Goal: Complete application form

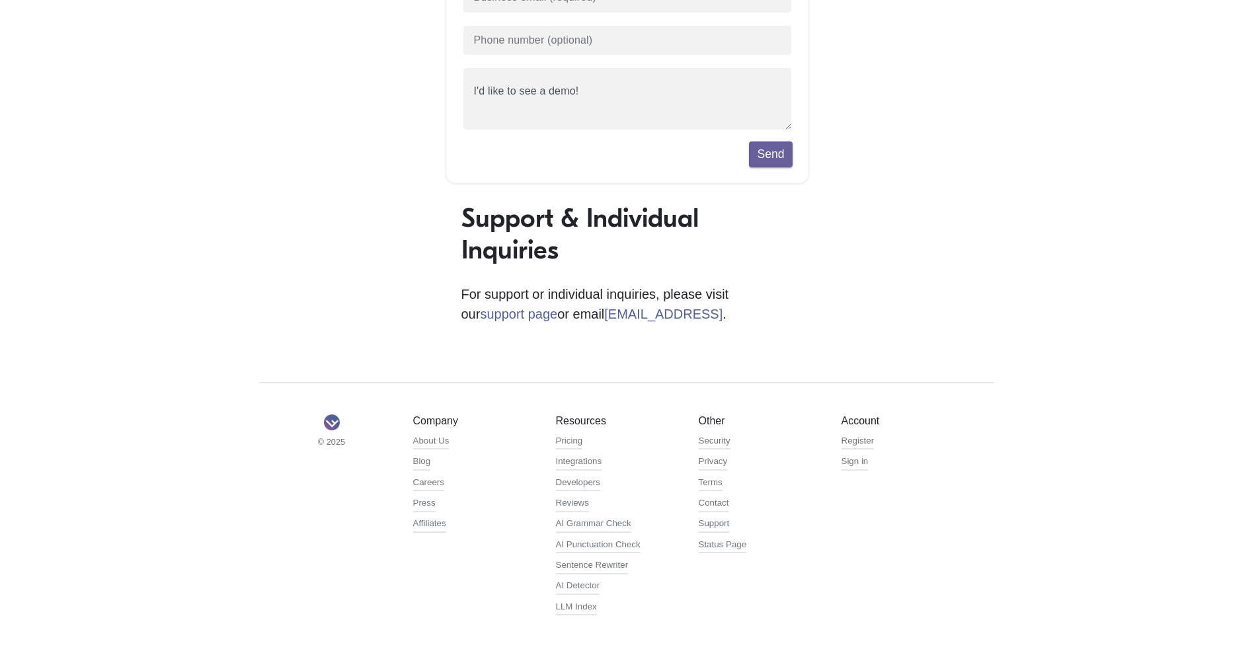
scroll to position [173, 0]
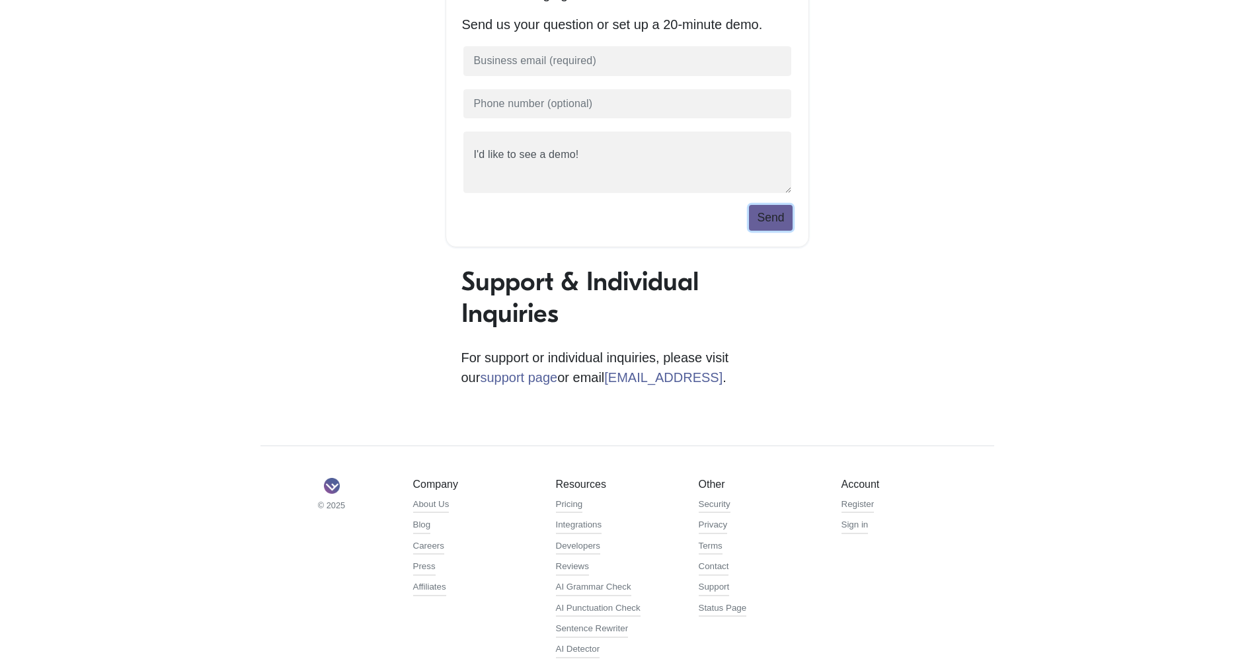
click at [770, 227] on button "Send" at bounding box center [770, 217] width 43 height 25
